Goal: Information Seeking & Learning: Check status

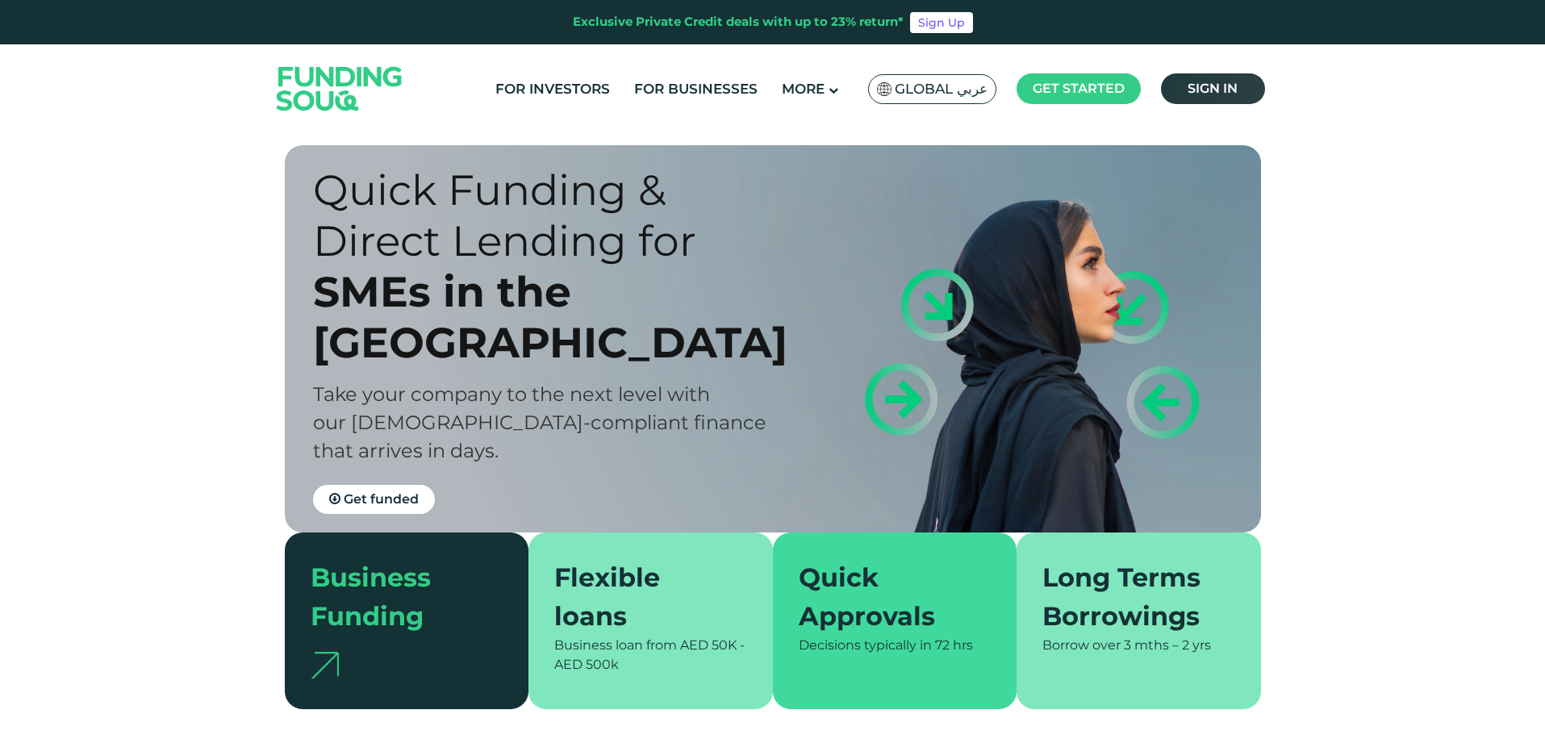
click at [1200, 86] on span "Sign in" at bounding box center [1212, 88] width 50 height 15
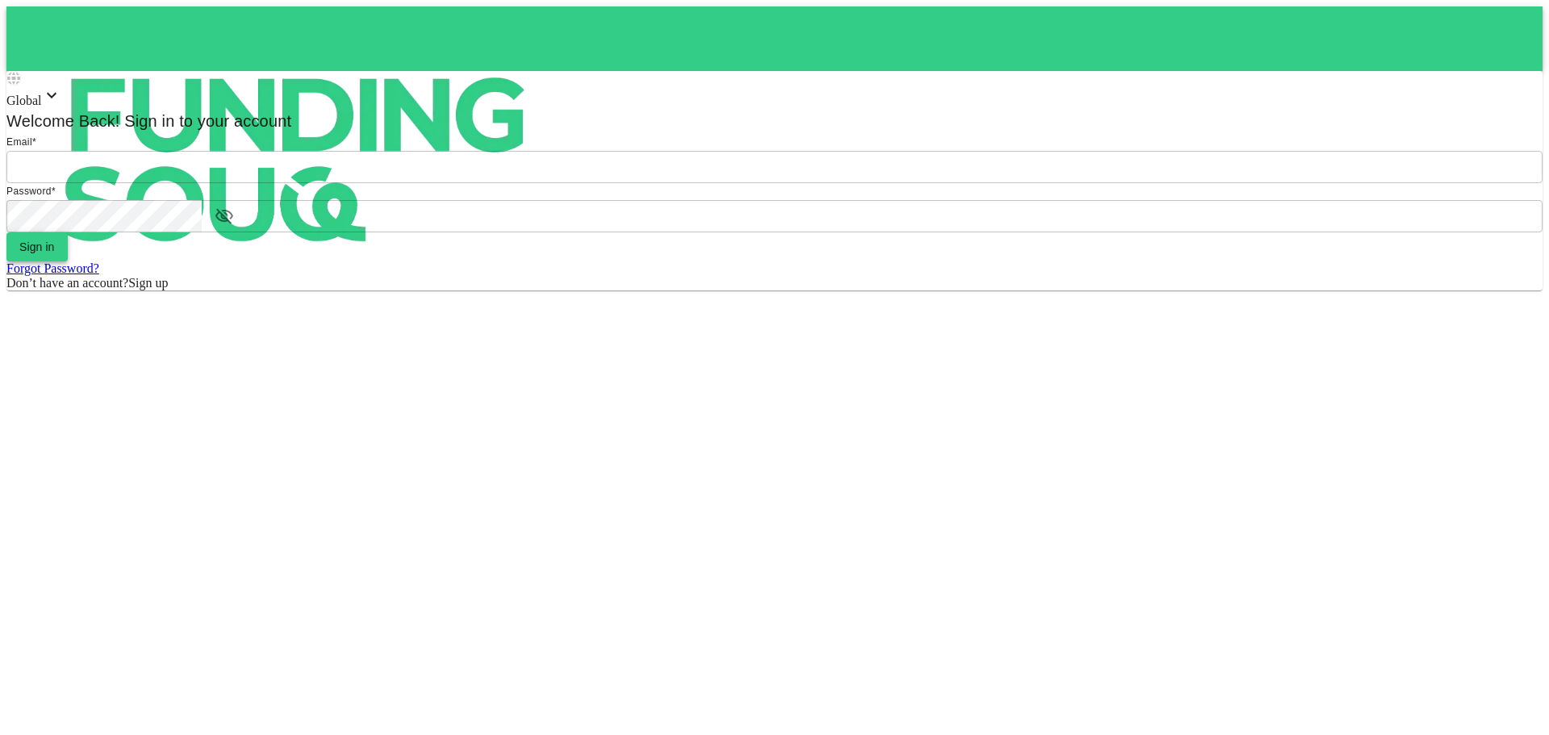
type input "[EMAIL_ADDRESS][DOMAIN_NAME]"
click at [68, 261] on button "Sign in" at bounding box center [36, 246] width 61 height 29
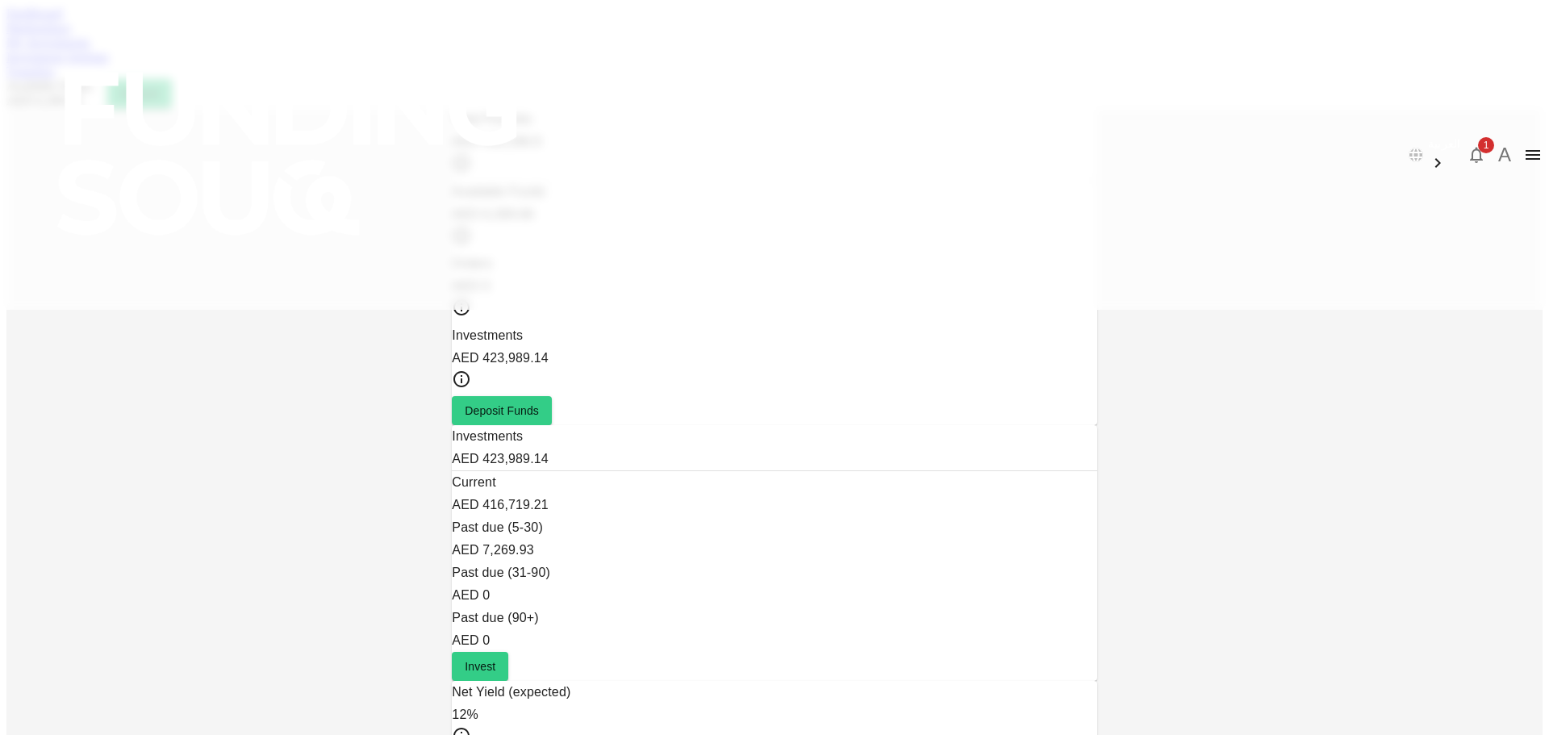
click at [1460, 139] on div "1" at bounding box center [1476, 155] width 32 height 32
click at [1478, 137] on span "1" at bounding box center [1486, 145] width 16 height 16
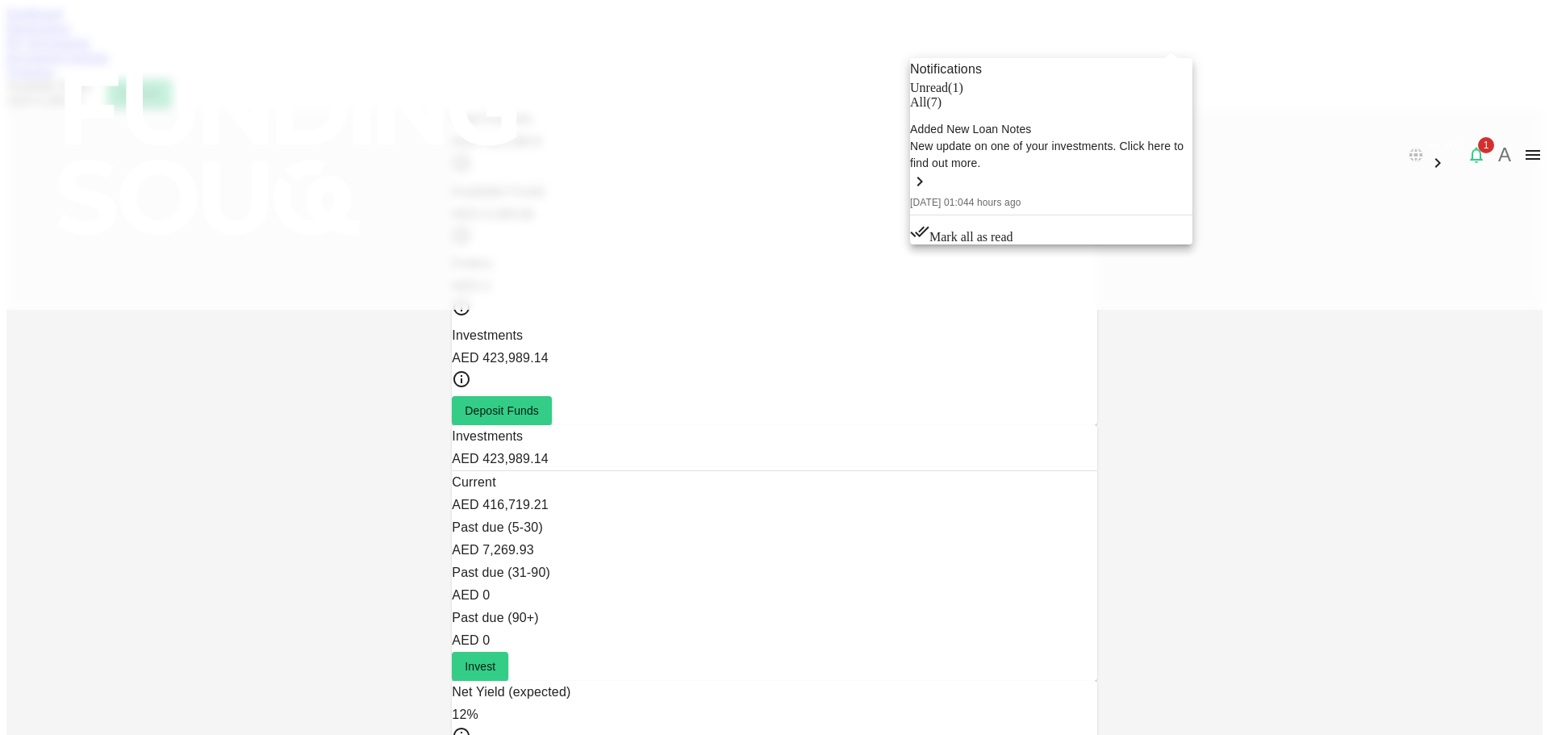
click at [1062, 172] on div "New update on one of your investments. Click here to find out more." at bounding box center [1051, 155] width 282 height 34
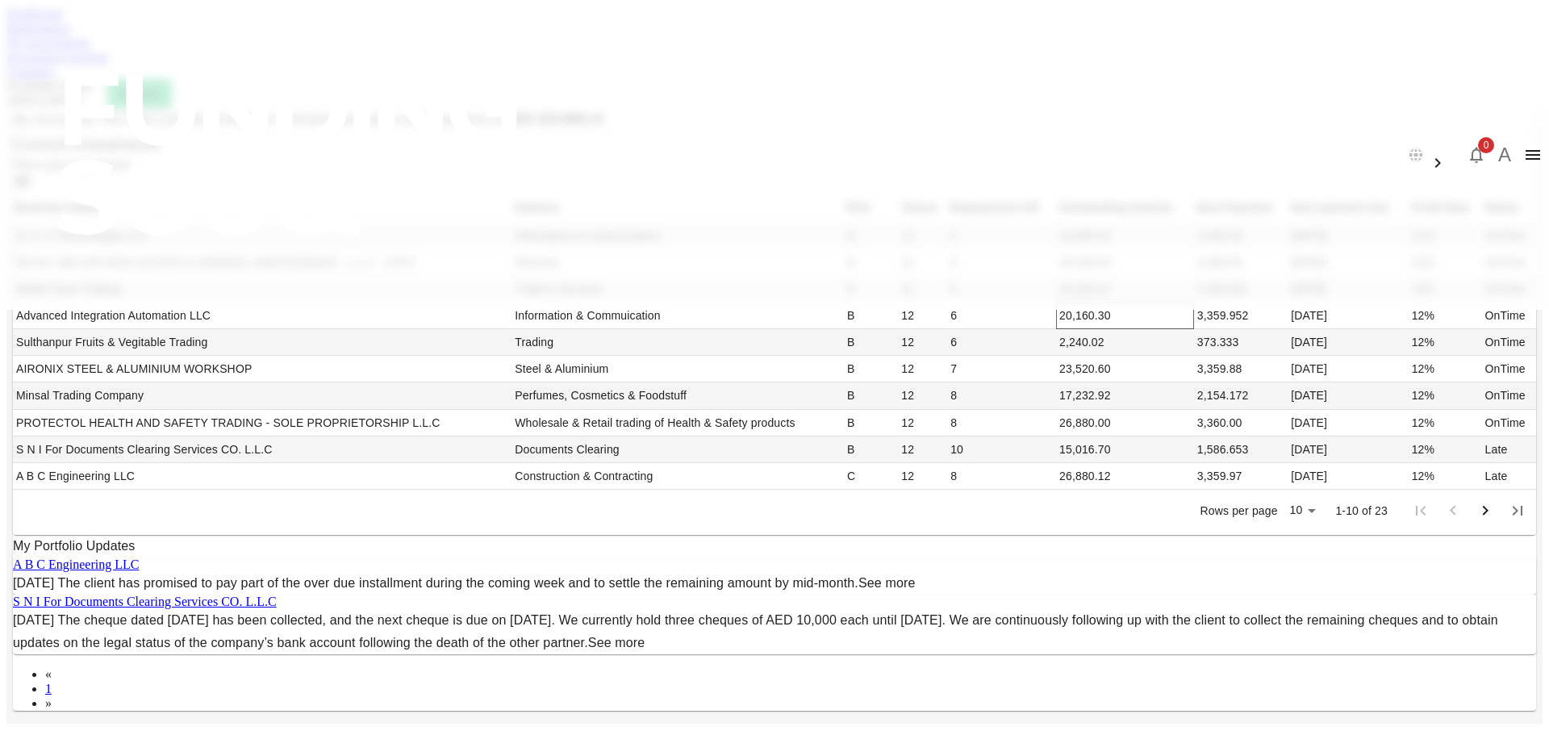
scroll to position [499, 0]
click at [916, 576] on link "See more" at bounding box center [886, 583] width 57 height 14
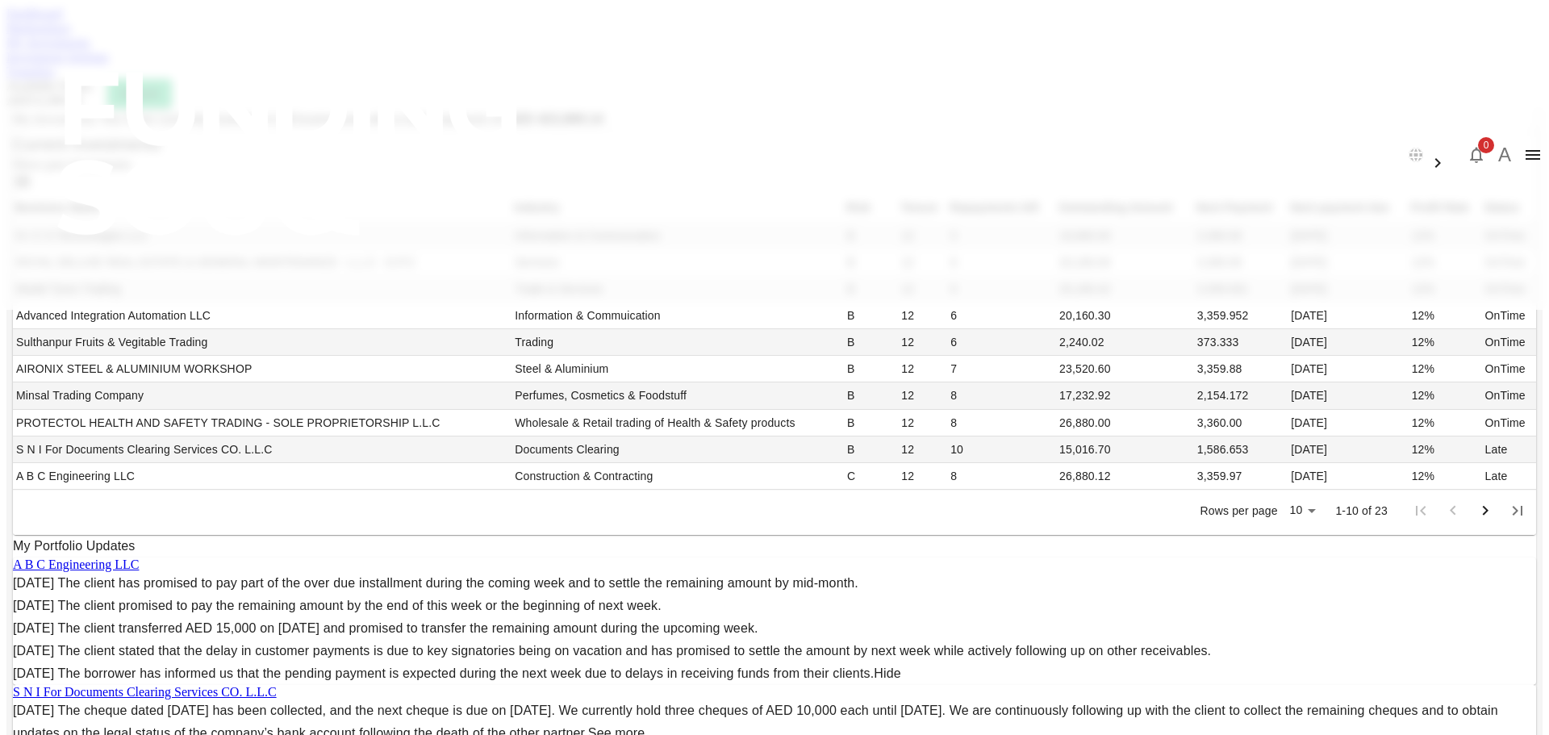
scroll to position [640, 0]
drag, startPoint x: 541, startPoint y: 464, endPoint x: 748, endPoint y: 475, distance: 206.8
click at [748, 617] on div "[DATE] The client transferred AED 15,000 on [DATE] and promised to transfer the…" at bounding box center [774, 628] width 1523 height 23
click at [109, 64] on link "Investment Settings" at bounding box center [57, 57] width 102 height 14
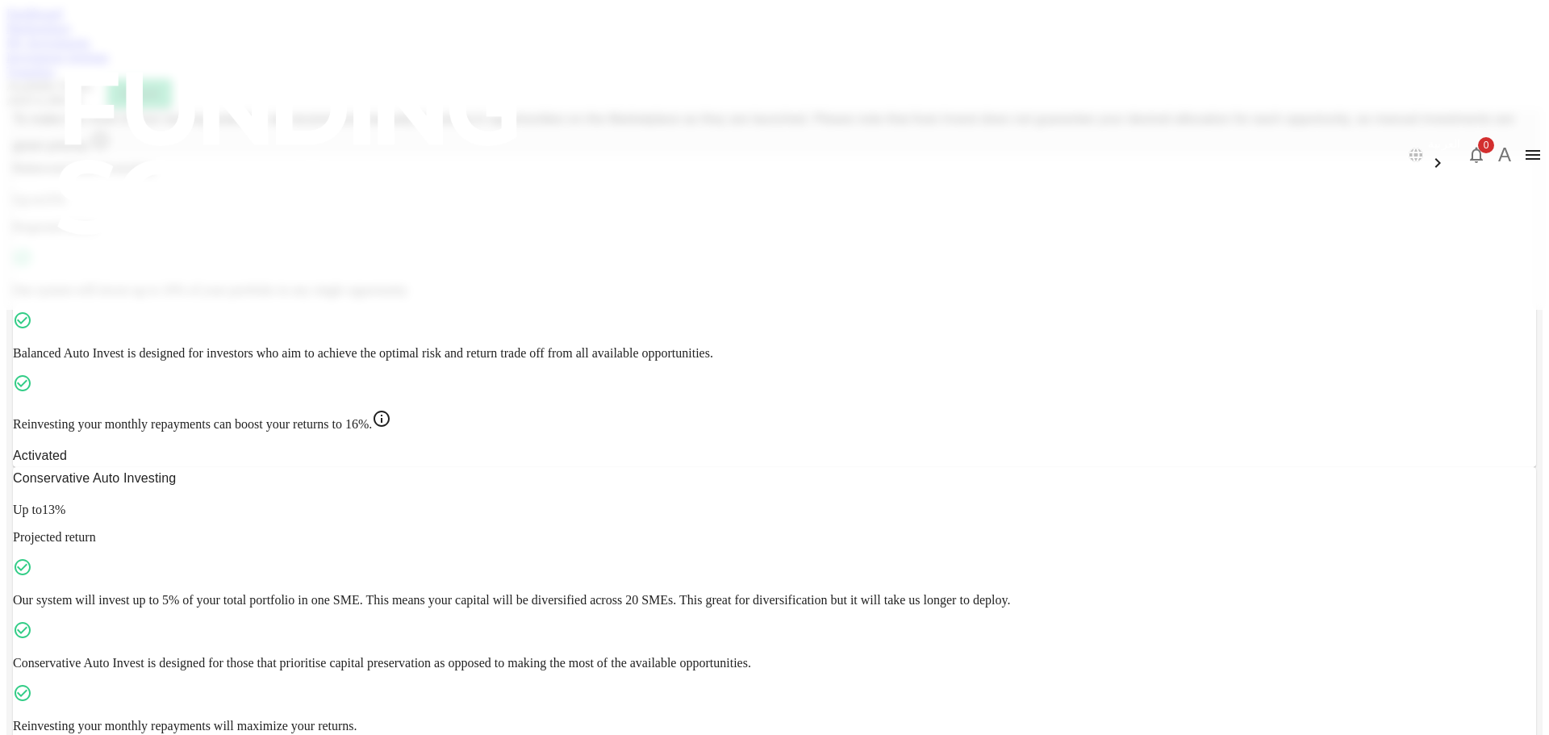
click at [62, 20] on link "Dashboard" at bounding box center [34, 13] width 56 height 14
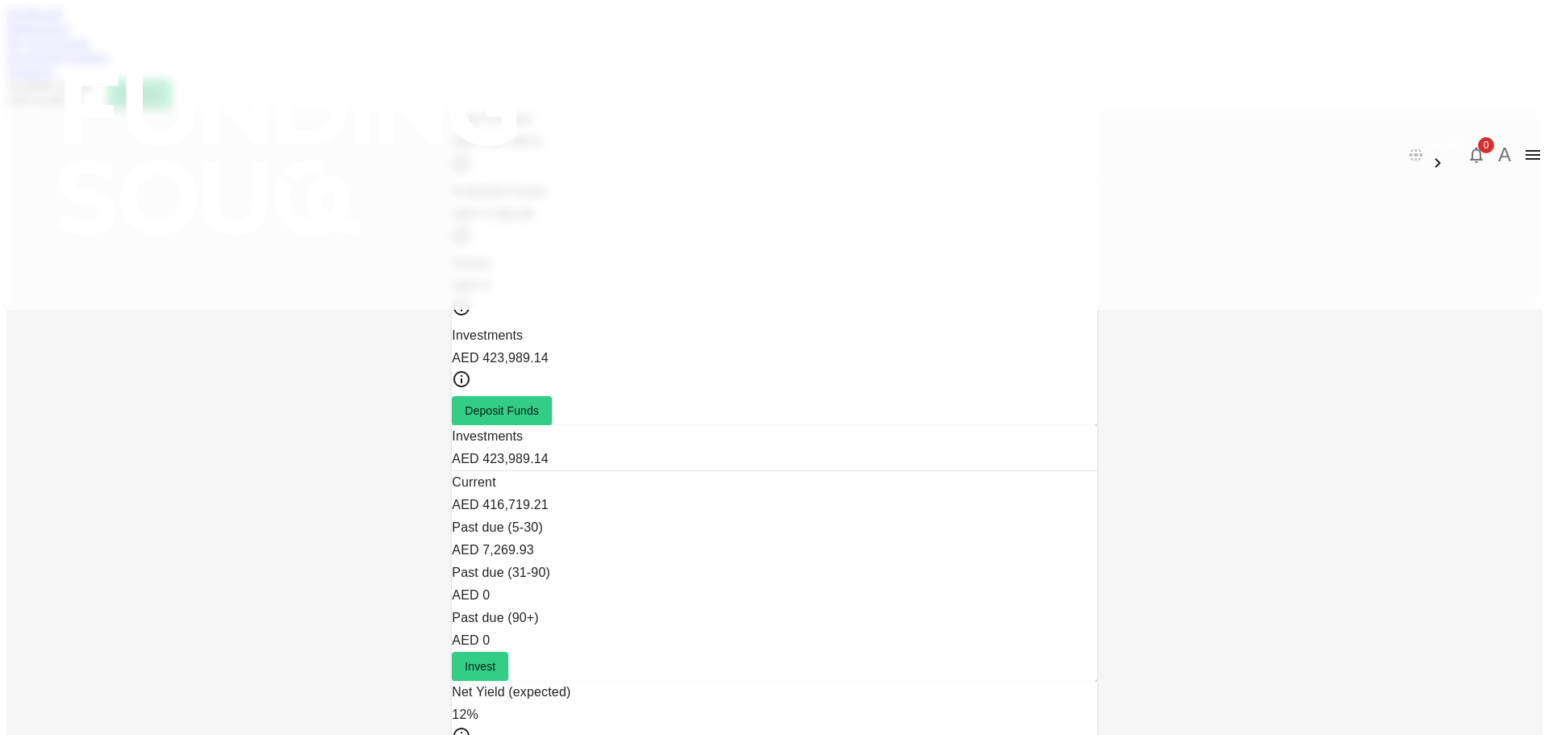
click at [431, 35] on div "Marketplace" at bounding box center [774, 28] width 1536 height 15
click at [71, 35] on link "Marketplace" at bounding box center [38, 28] width 65 height 14
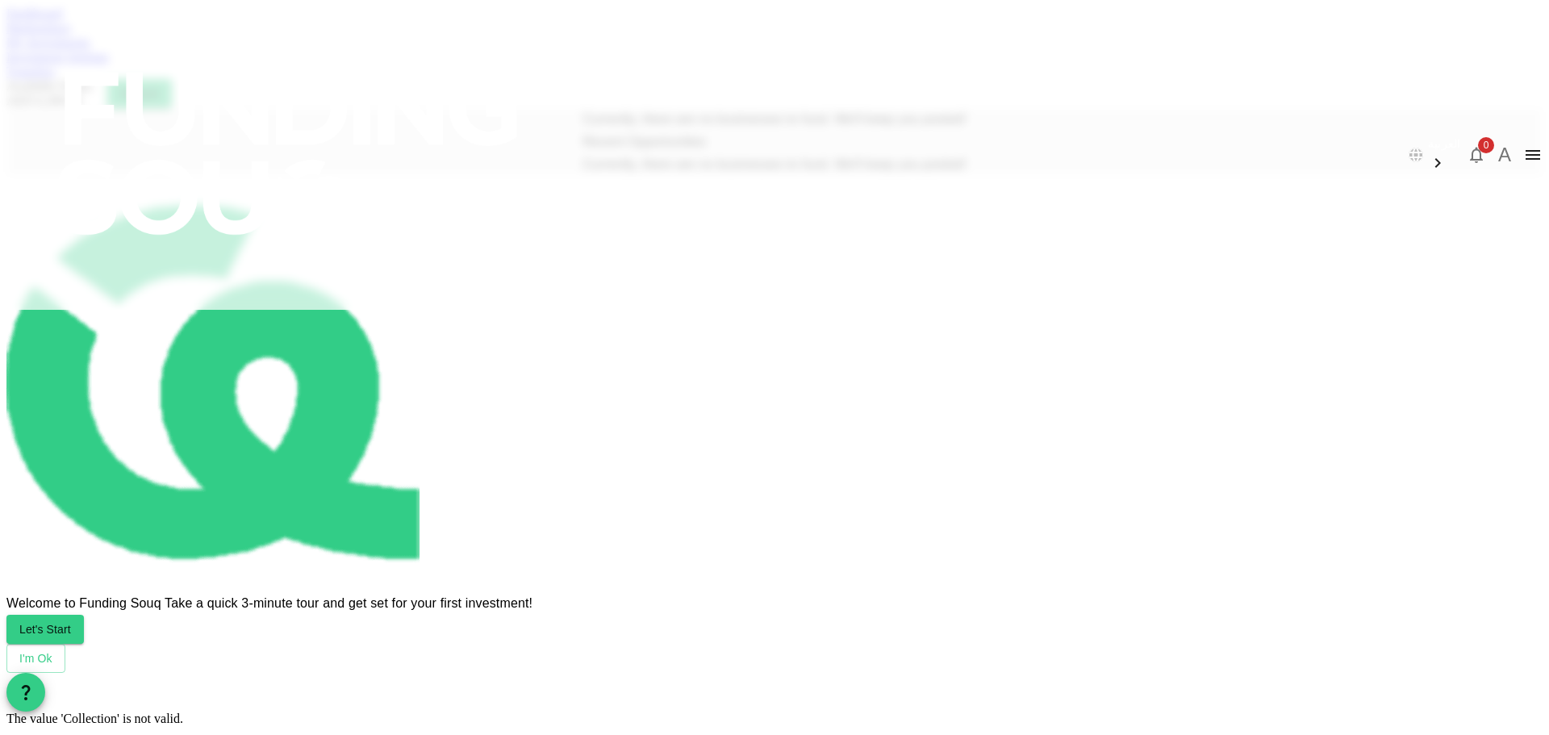
click at [90, 49] on link "My Investments" at bounding box center [48, 42] width 84 height 14
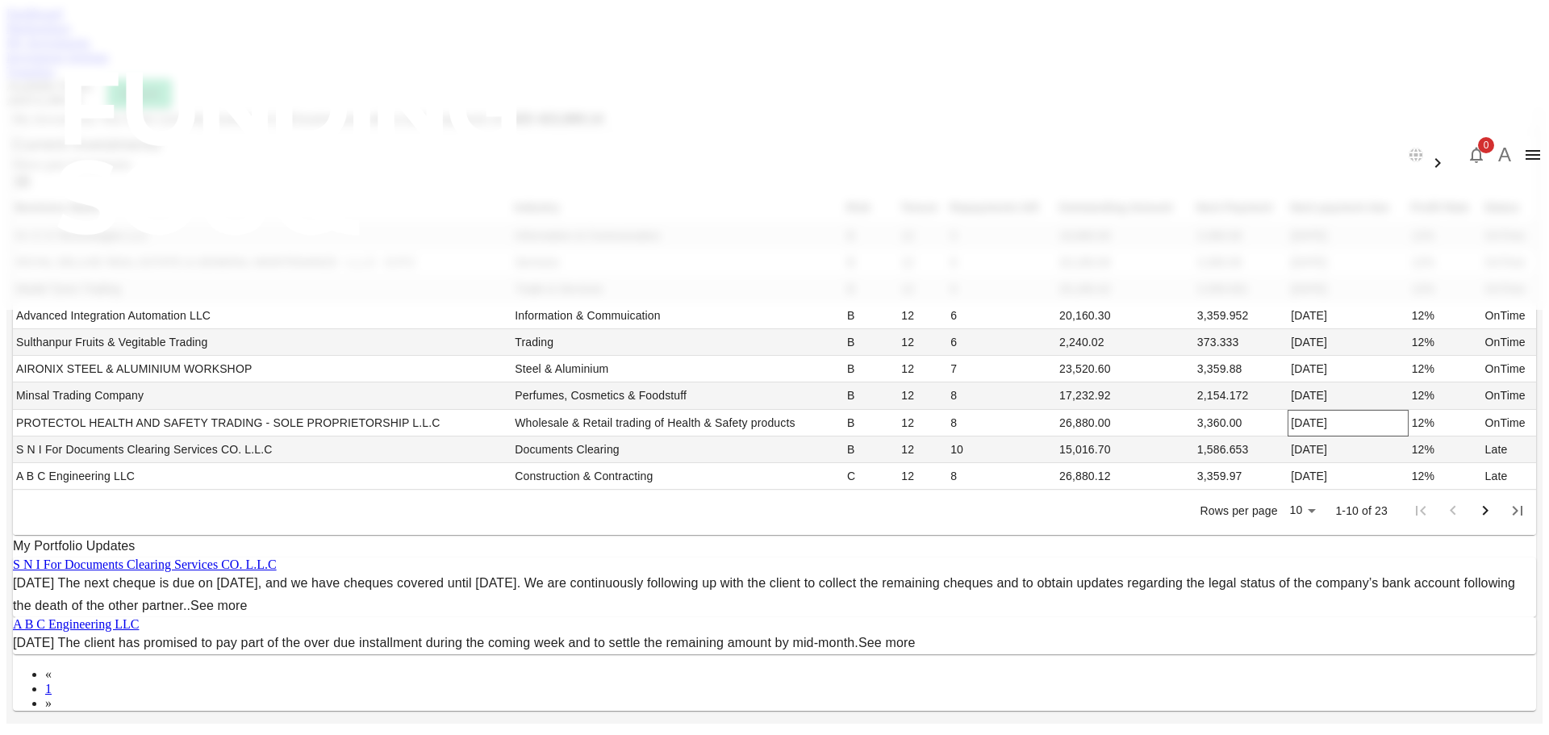
scroll to position [242, 0]
drag, startPoint x: 1008, startPoint y: 348, endPoint x: 1024, endPoint y: 413, distance: 66.7
click at [1024, 413] on tbody "N I C S Technologies LLC Information & Commuication B 12 5 16,800.00 3,360.00 […" at bounding box center [774, 356] width 1523 height 266
click at [995, 616] on body "العربية 0 A Dashboard Marketplace My Investments Investment Settings Transfers …" at bounding box center [774, 632] width 1536 height 1253
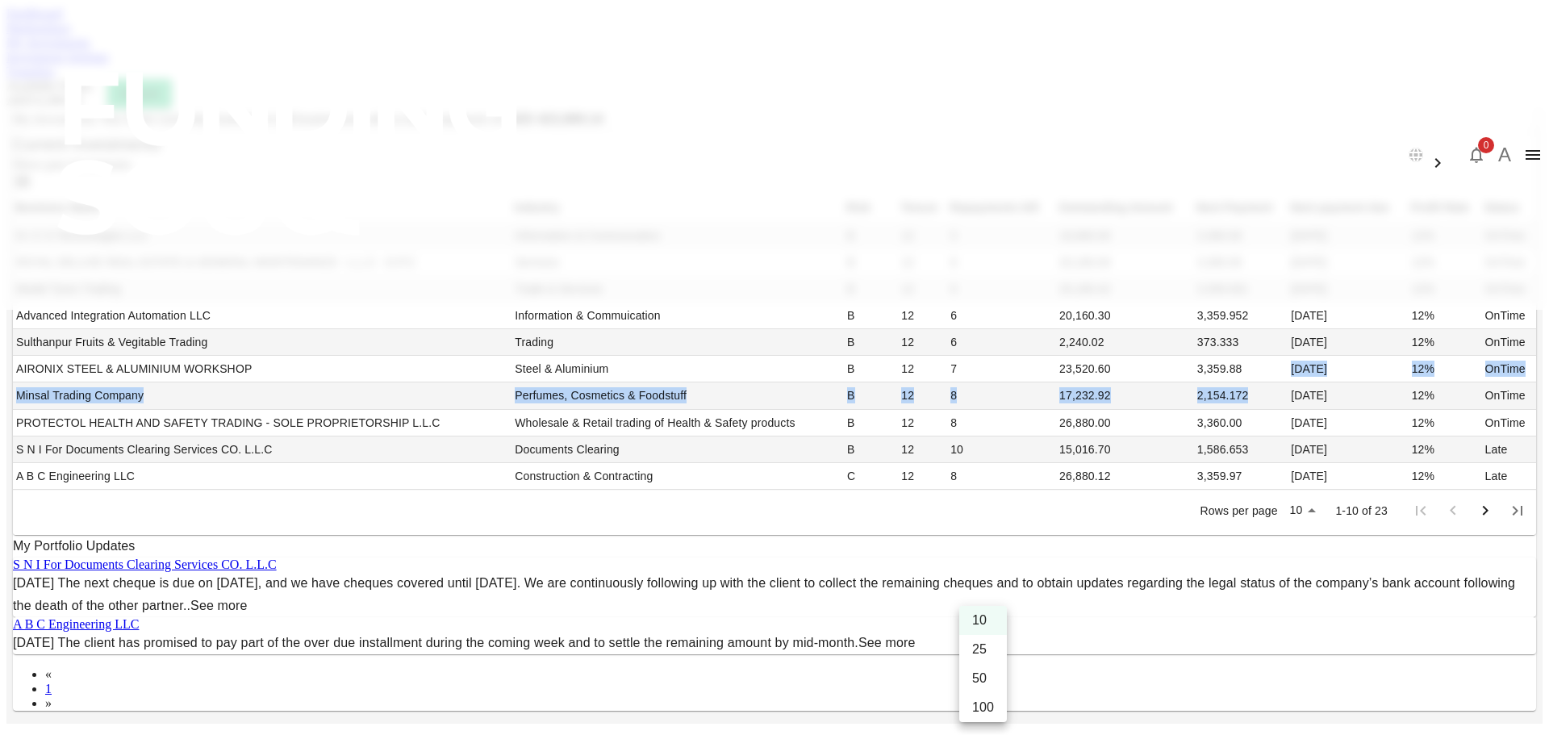
click at [991, 678] on li "50" at bounding box center [983, 678] width 48 height 29
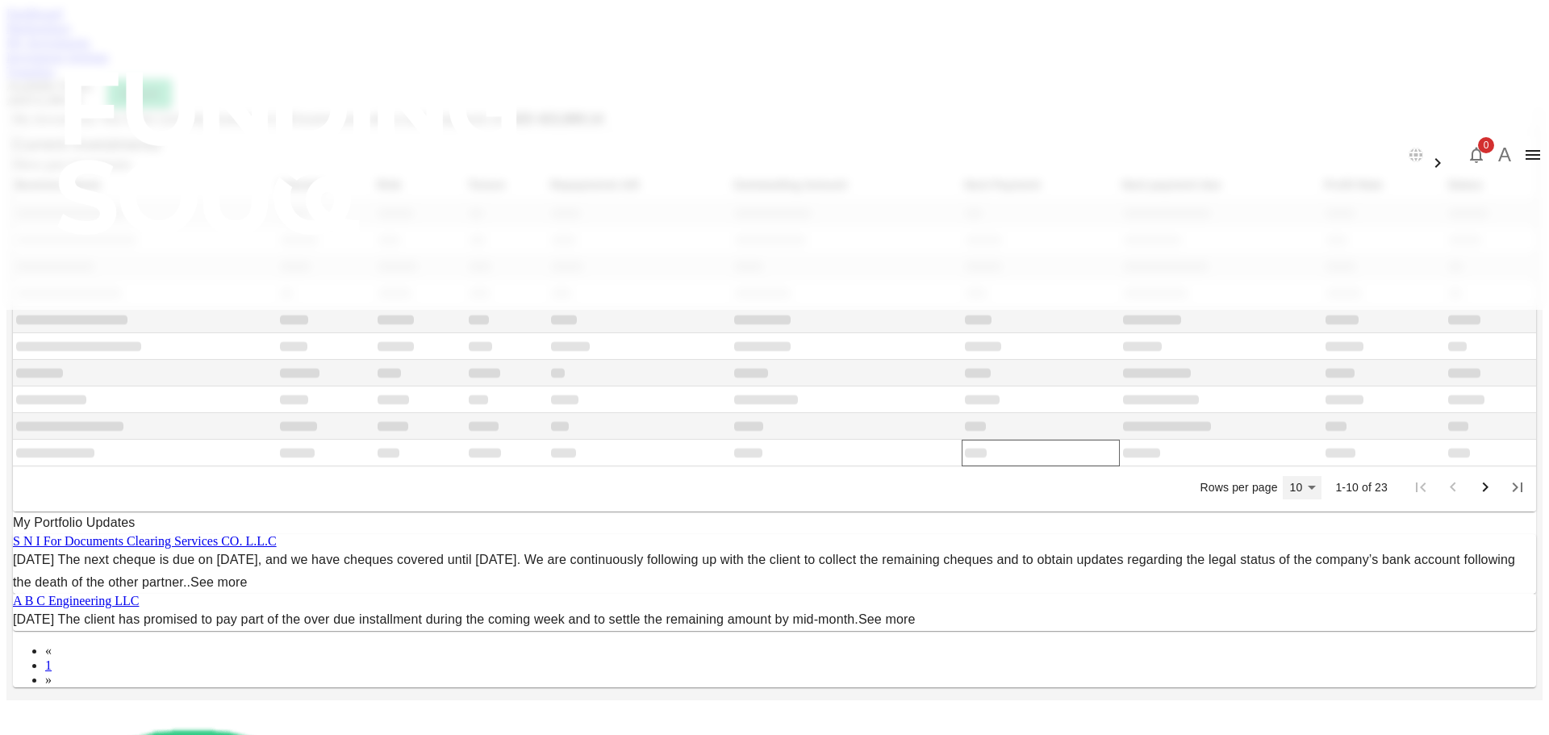
scroll to position [0, 0]
type input "50"
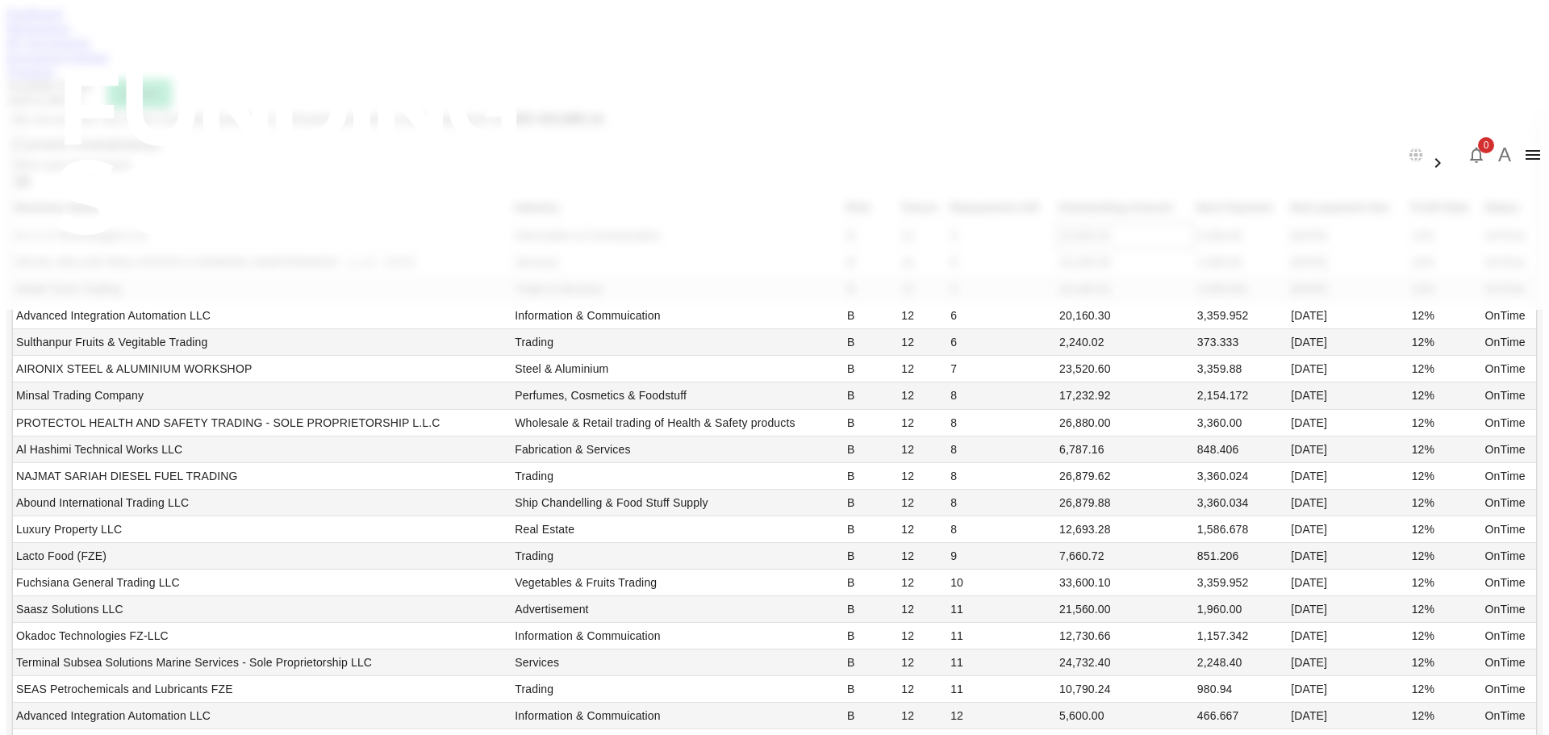
click at [1056, 249] on td "16,800.00" at bounding box center [1125, 236] width 138 height 27
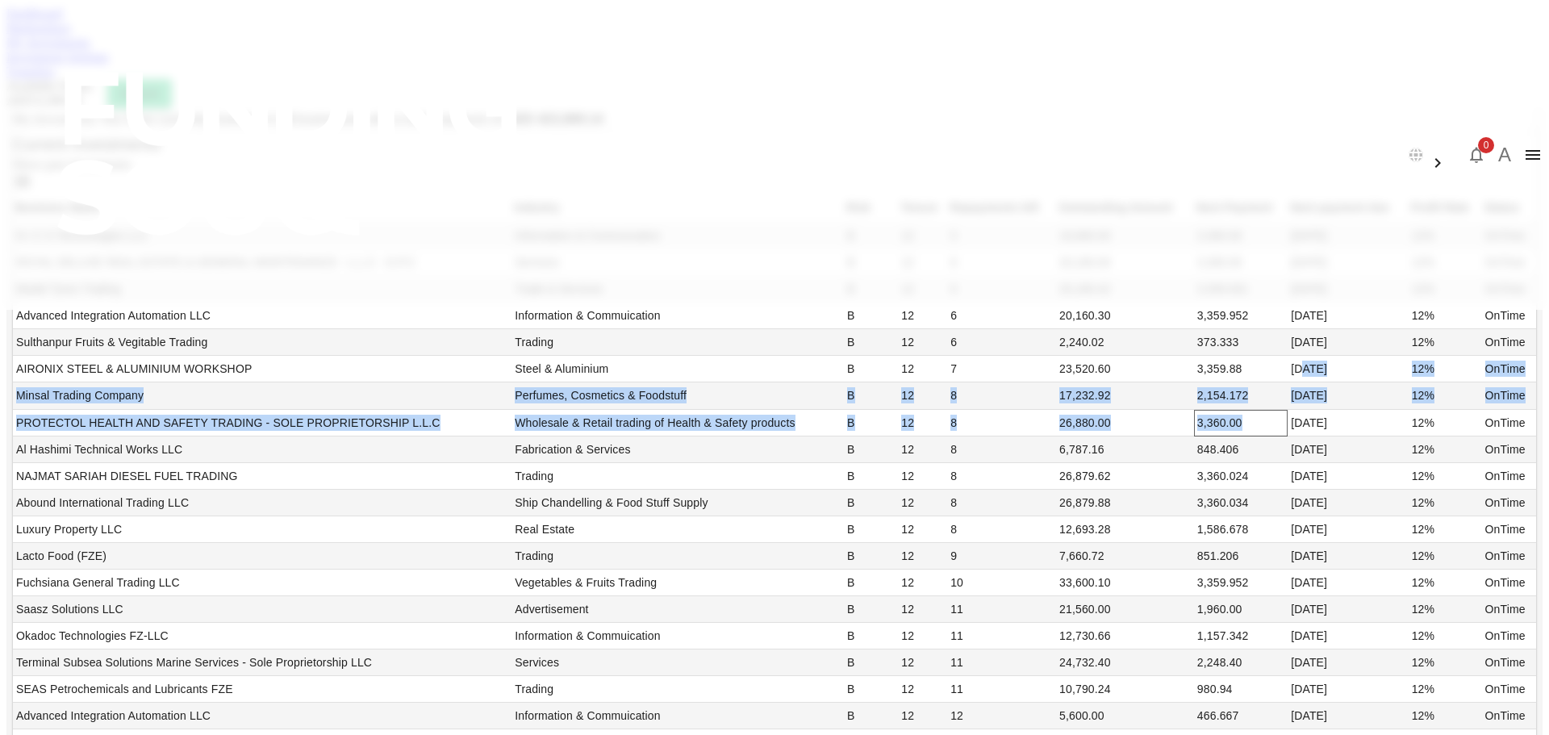
drag, startPoint x: 999, startPoint y: 504, endPoint x: 968, endPoint y: 611, distance: 111.0
click at [968, 611] on tbody "N I C S Technologies LLC Information & Commuication B 12 5 16,800.00 3,360.00 […" at bounding box center [774, 529] width 1523 height 612
click at [1194, 436] on td "3,360.00" at bounding box center [1241, 423] width 94 height 27
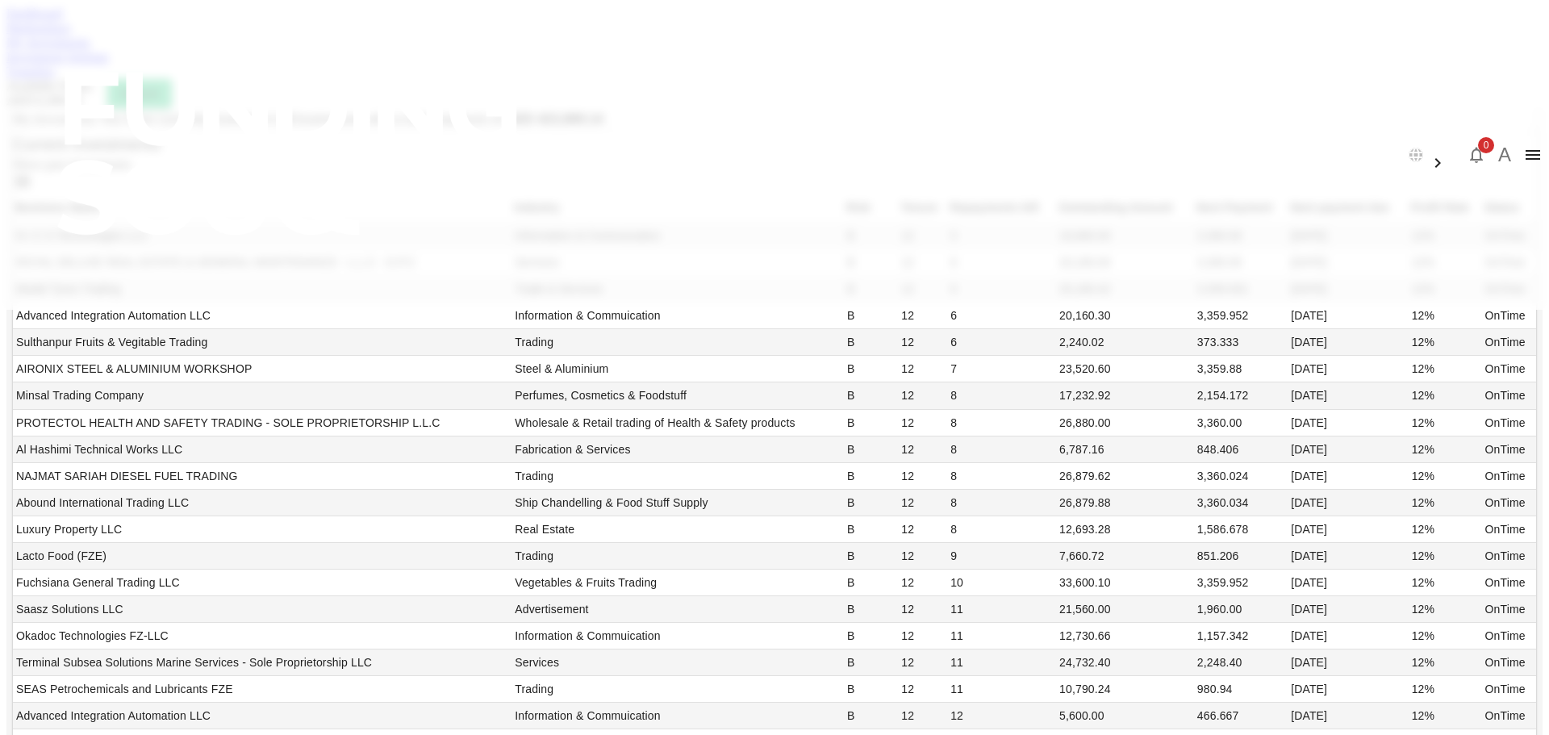
scroll to position [0, 0]
click at [109, 64] on link "Investment Settings" at bounding box center [57, 57] width 102 height 14
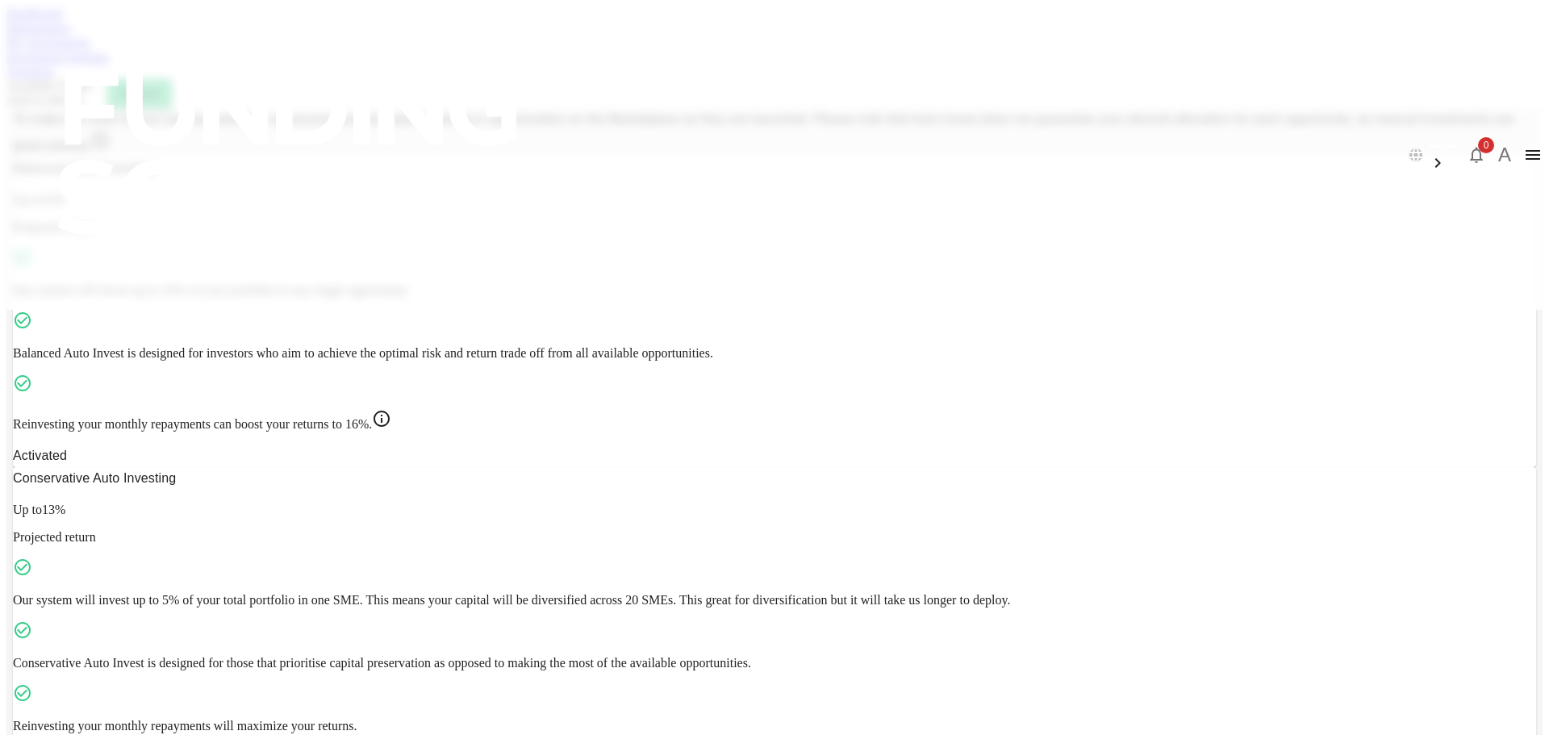
scroll to position [177, 0]
click at [463, 35] on div "Marketplace" at bounding box center [774, 28] width 1536 height 15
click at [71, 35] on link "Marketplace" at bounding box center [38, 28] width 65 height 14
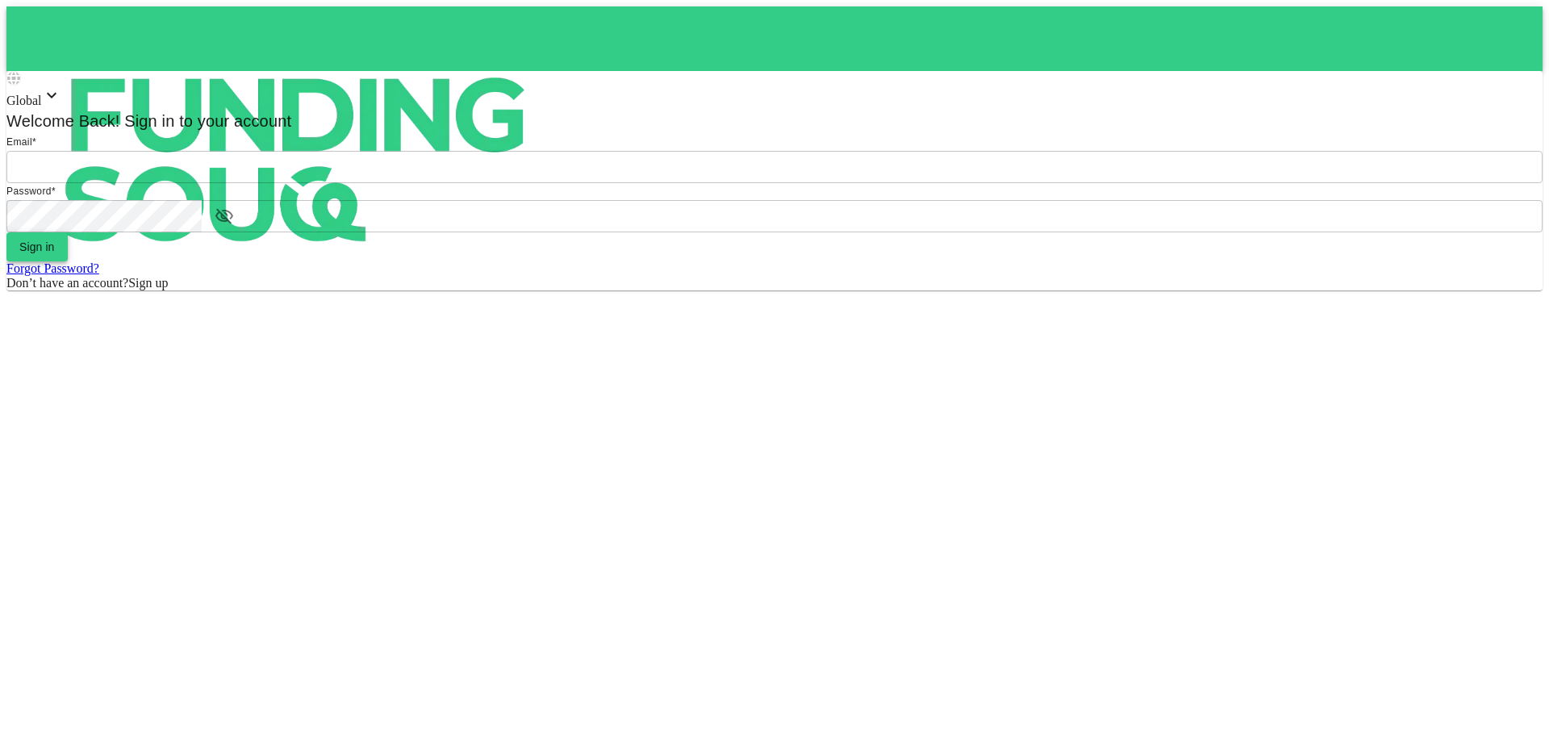
type input "[EMAIL_ADDRESS][DOMAIN_NAME]"
click at [68, 261] on button "Sign in" at bounding box center [36, 246] width 61 height 29
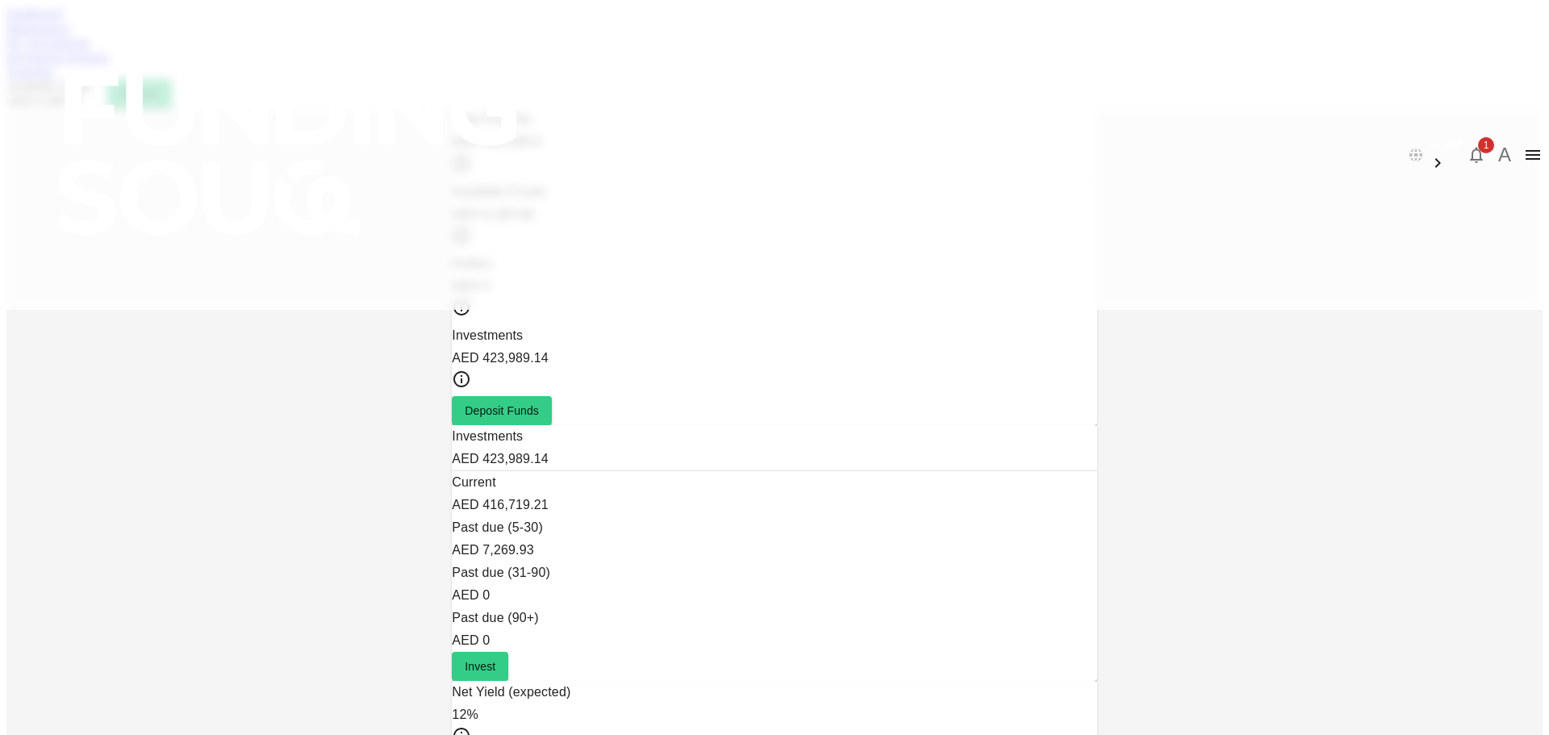
click at [1470, 148] on icon "button" at bounding box center [1476, 156] width 13 height 16
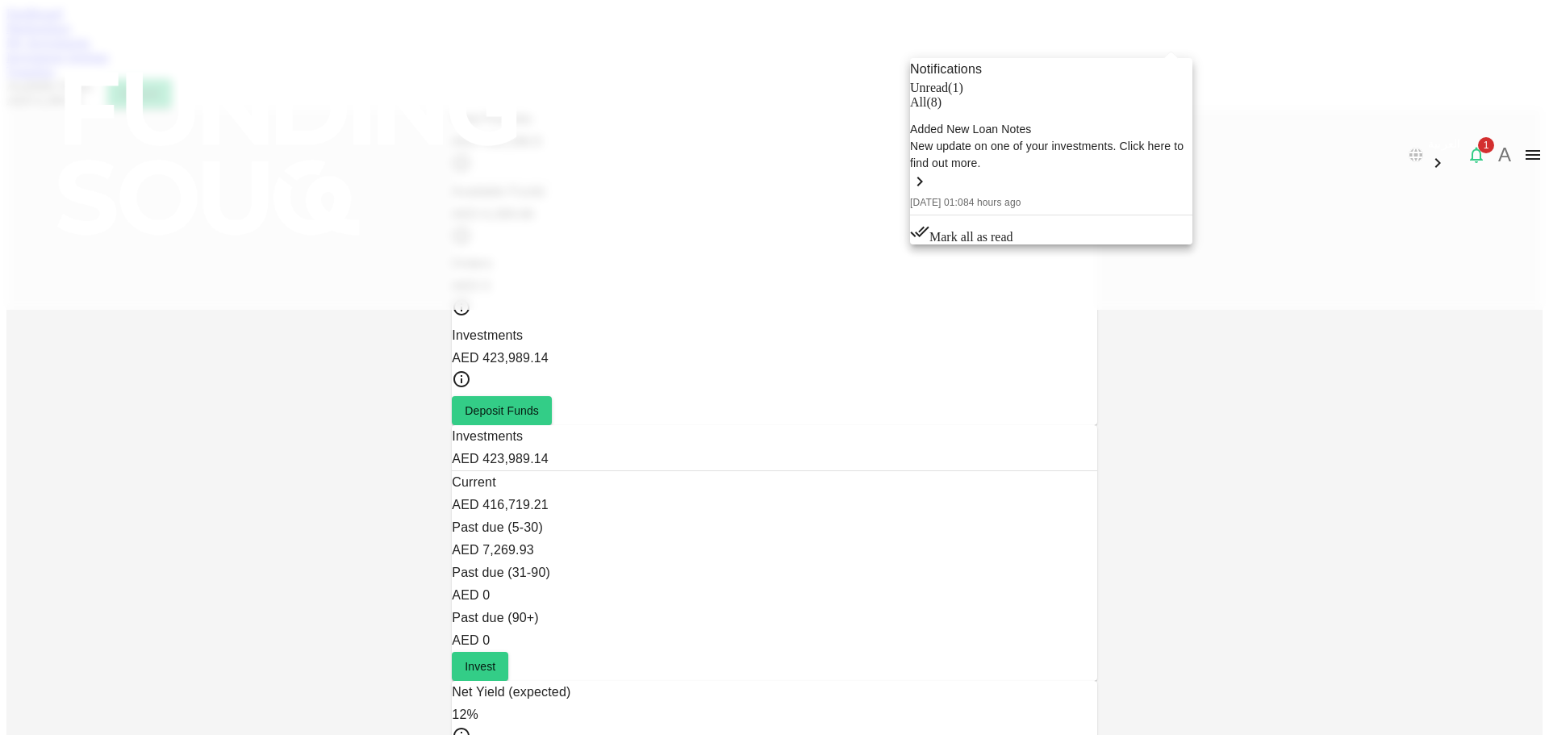
click at [1039, 172] on div "New update on one of your investments. Click here to find out more." at bounding box center [1051, 155] width 282 height 34
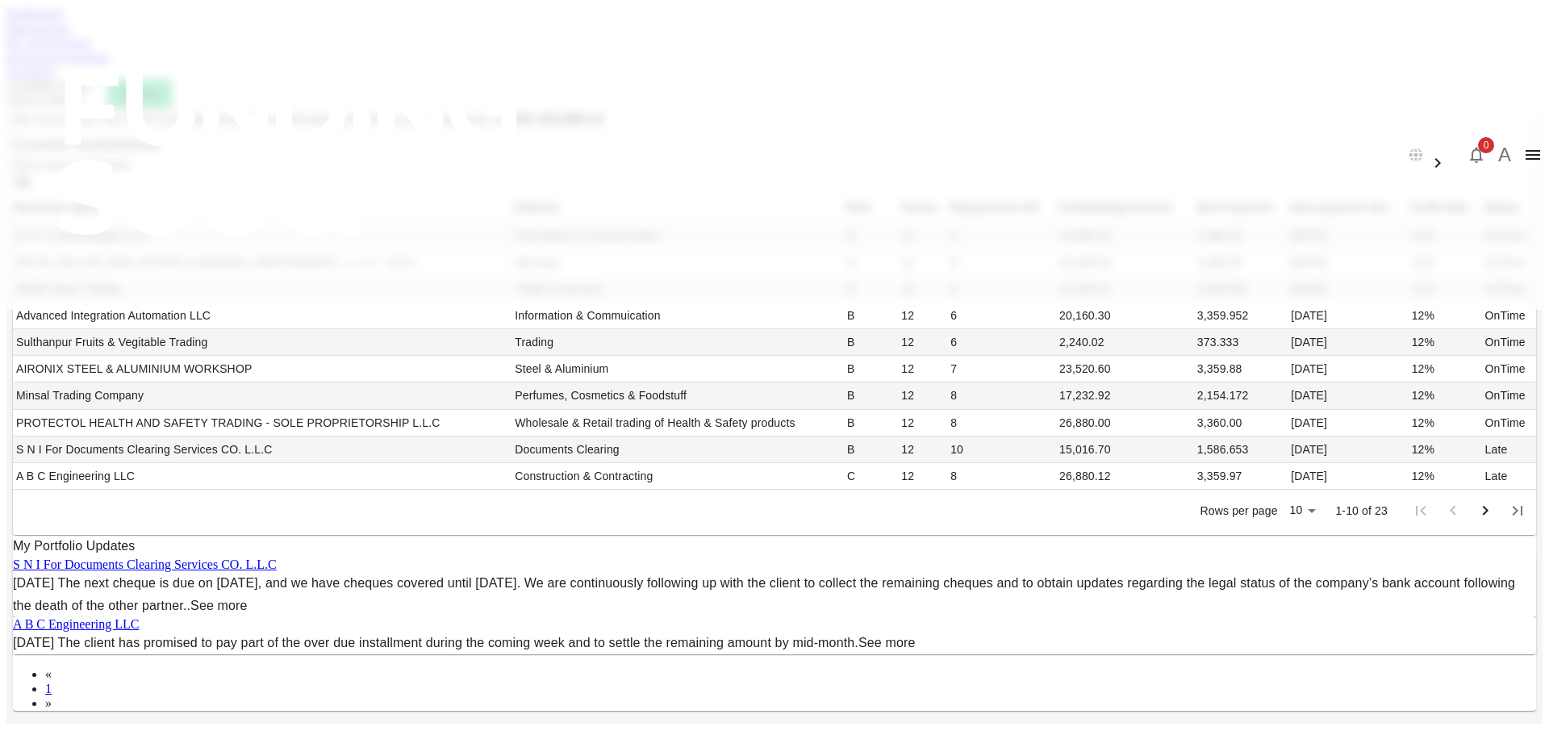
click at [71, 35] on link "Marketplace" at bounding box center [38, 28] width 65 height 14
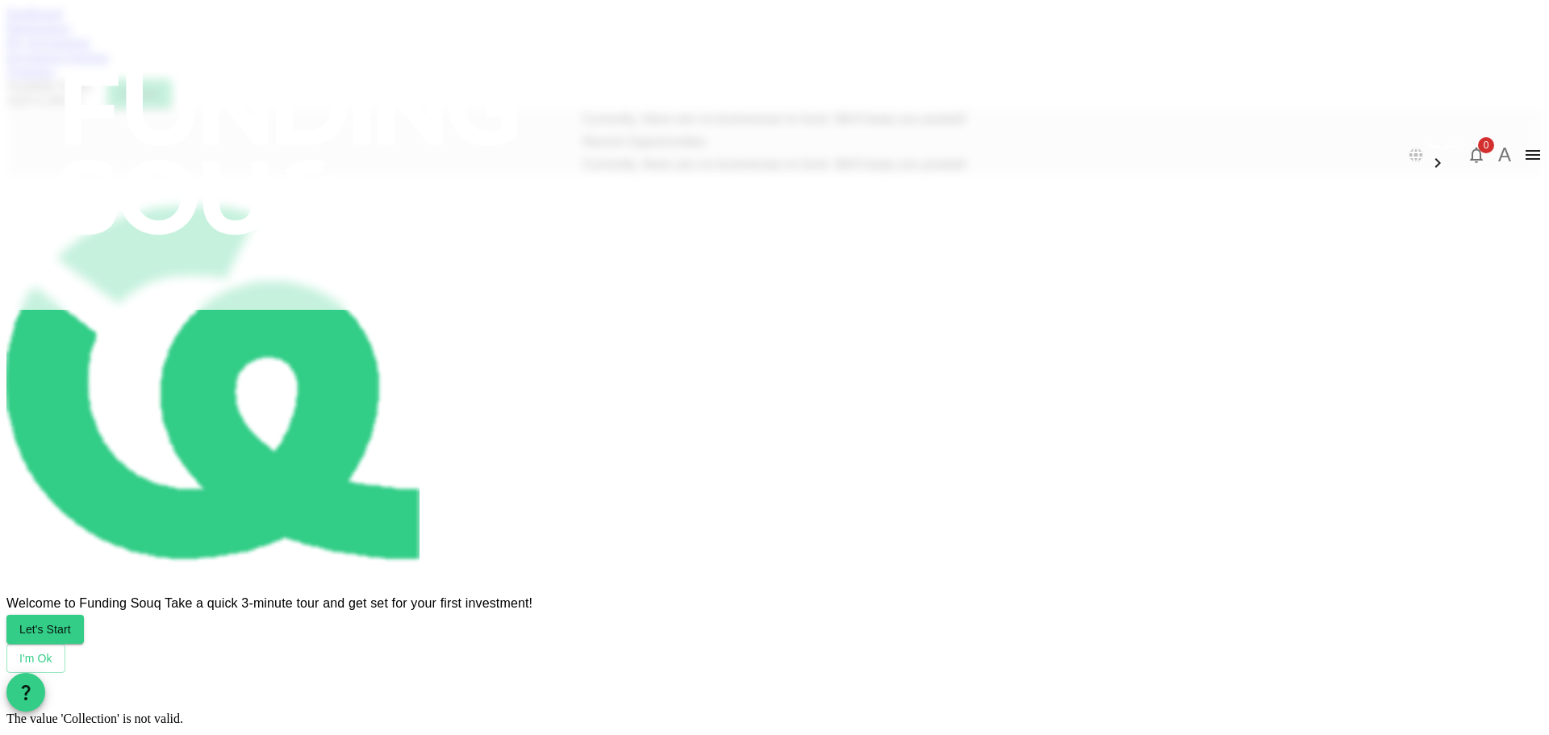
click at [90, 49] on link "My Investments" at bounding box center [48, 42] width 84 height 14
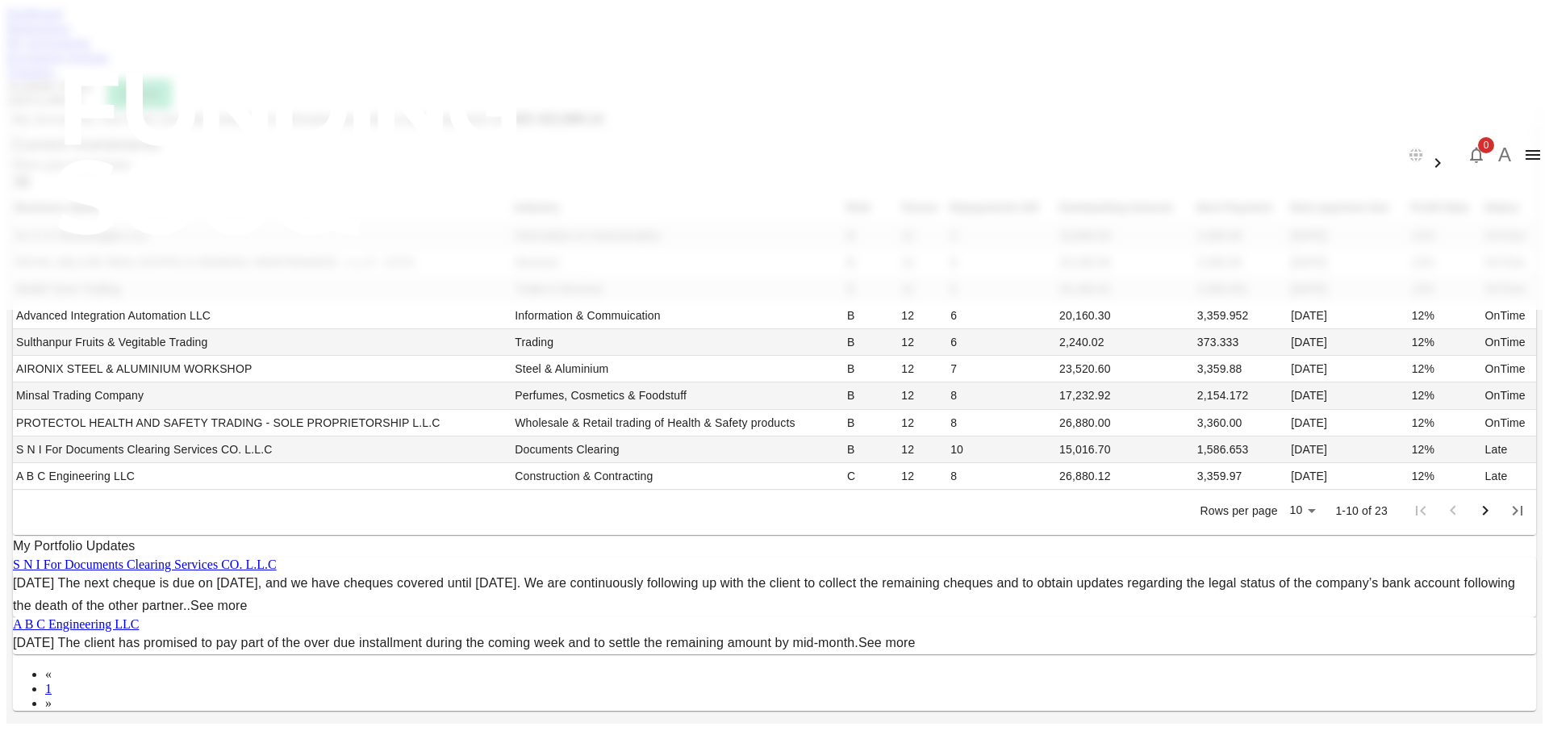
click at [1492, 143] on button "A" at bounding box center [1504, 155] width 24 height 24
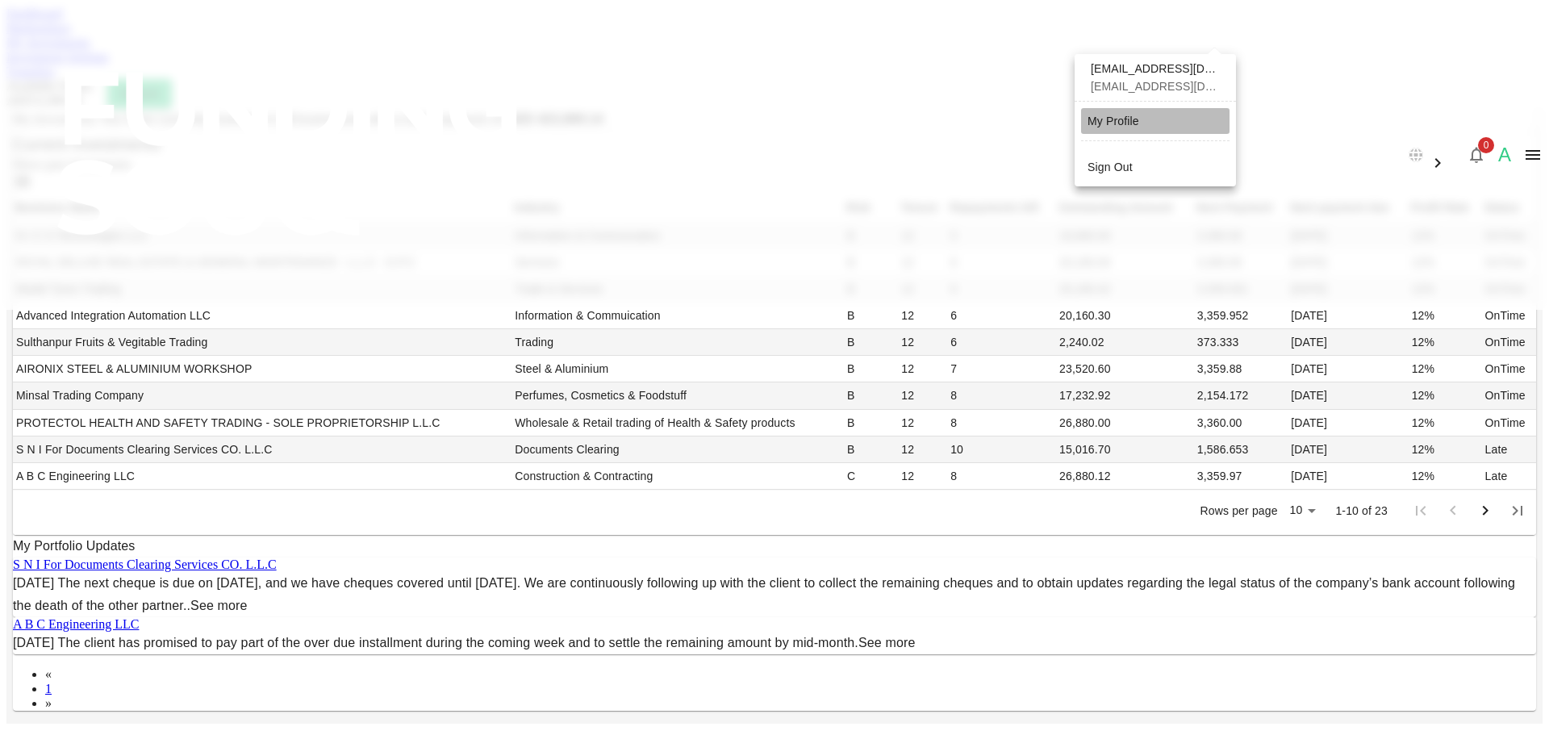
click at [1145, 116] on link "My Profile" at bounding box center [1155, 121] width 148 height 26
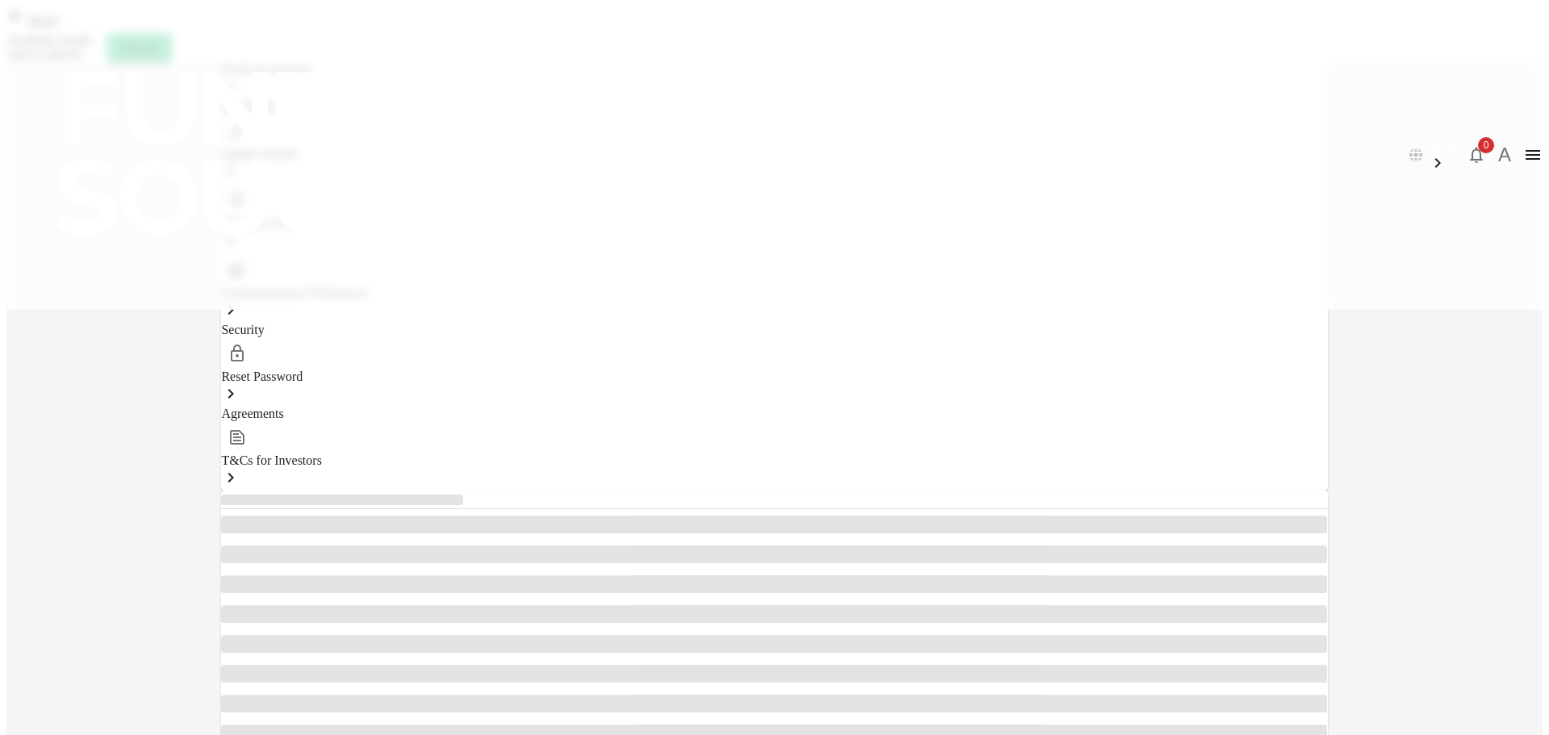
click at [59, 28] on span "Back" at bounding box center [42, 22] width 33 height 14
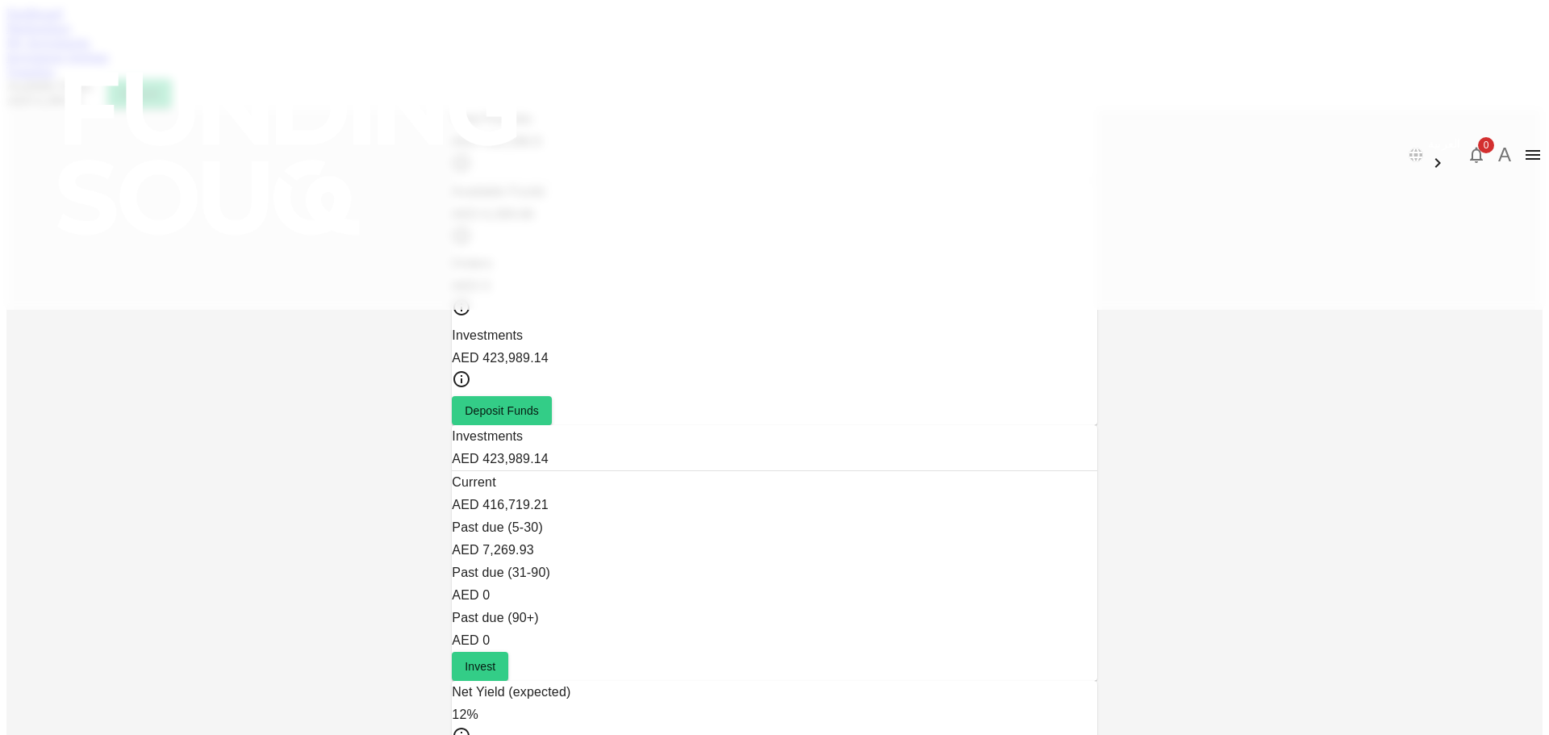
click at [62, 20] on link "Dashboard" at bounding box center [34, 13] width 56 height 14
click at [71, 35] on link "Marketplace" at bounding box center [38, 28] width 65 height 14
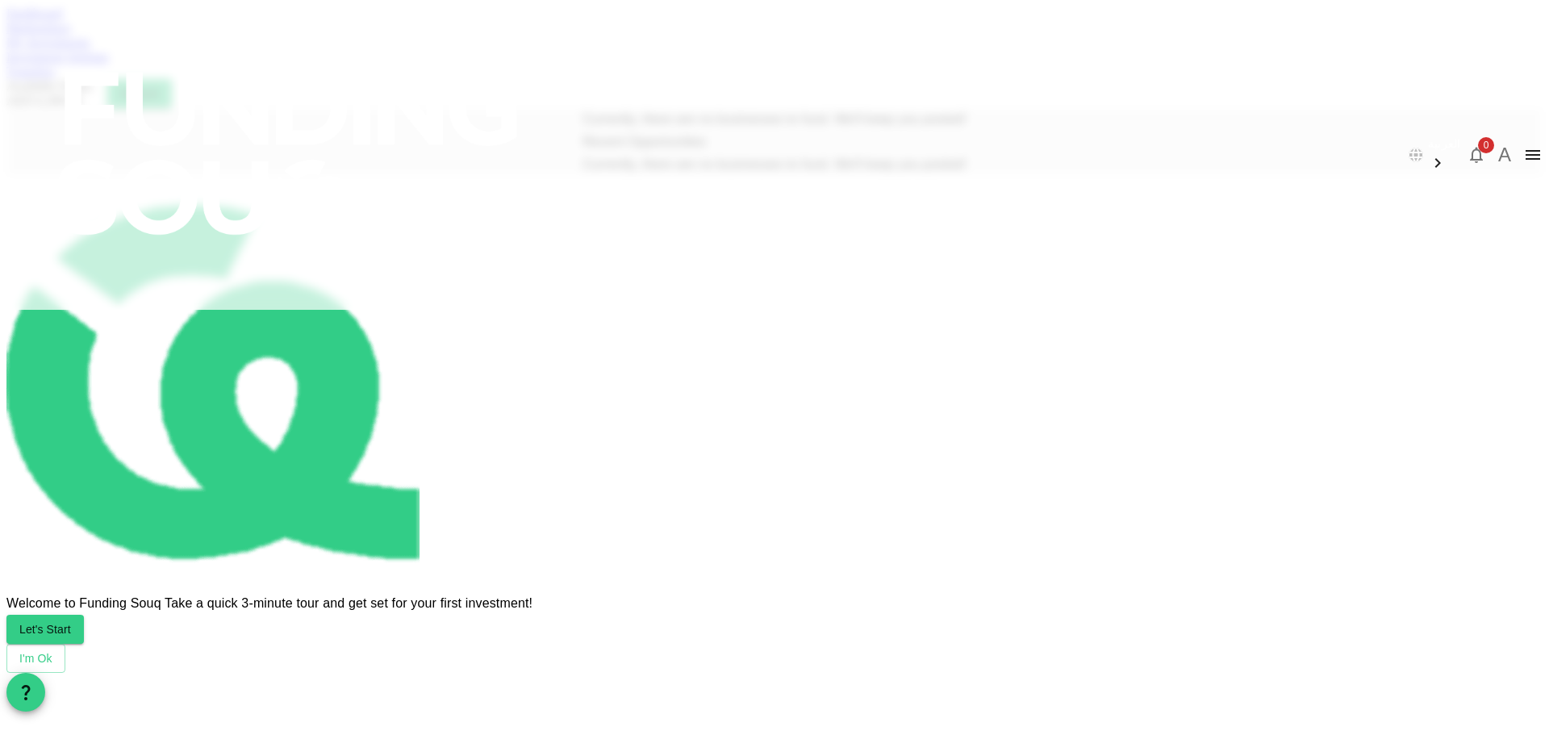
click at [90, 49] on link "My Investments" at bounding box center [48, 42] width 84 height 14
